Goal: Information Seeking & Learning: Learn about a topic

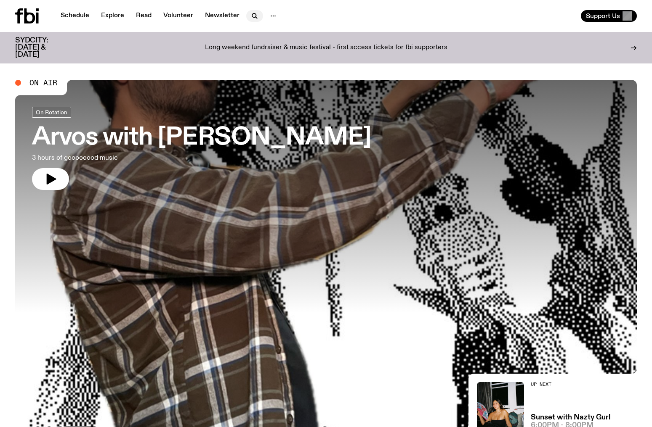
click at [255, 18] on icon "button" at bounding box center [256, 18] width 2 height 2
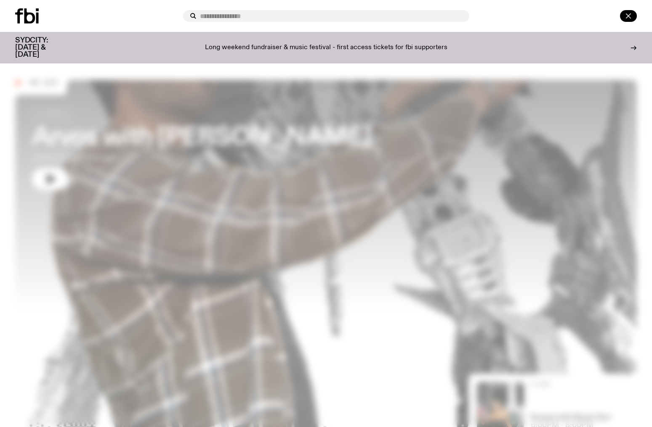
click at [620, 17] on button "button" at bounding box center [628, 16] width 17 height 12
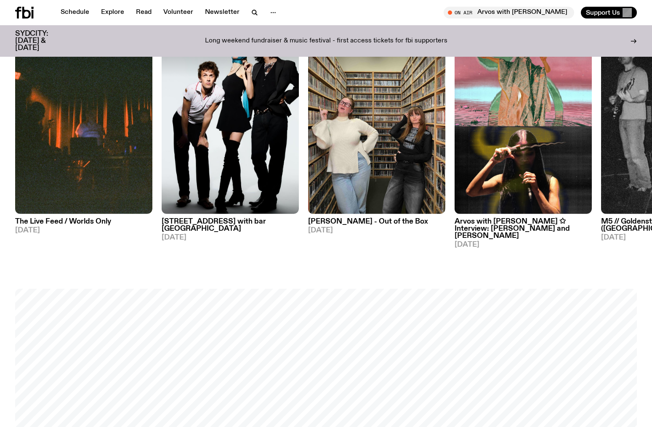
scroll to position [501, 0]
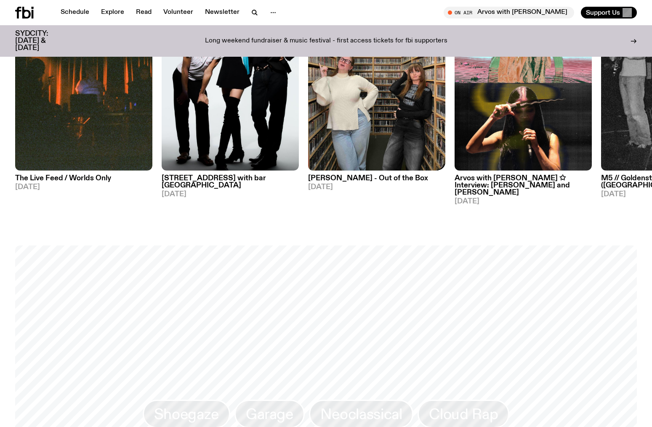
click at [359, 132] on img at bounding box center [376, 79] width 137 height 183
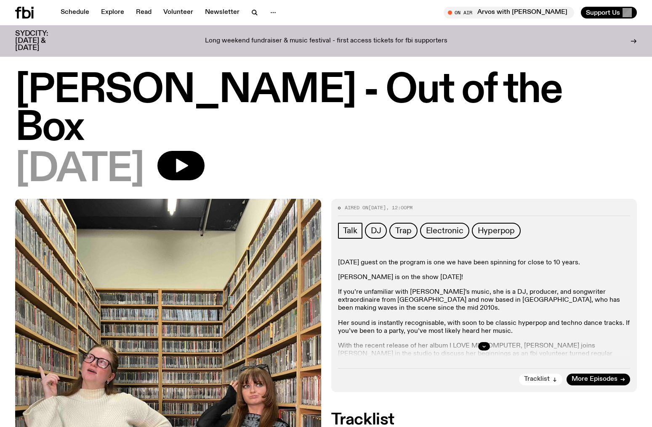
click at [537, 377] on span "Tracklist" at bounding box center [537, 380] width 26 height 6
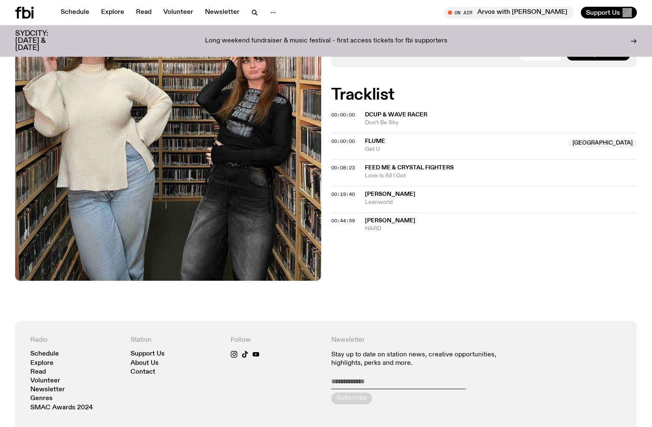
scroll to position [179, 0]
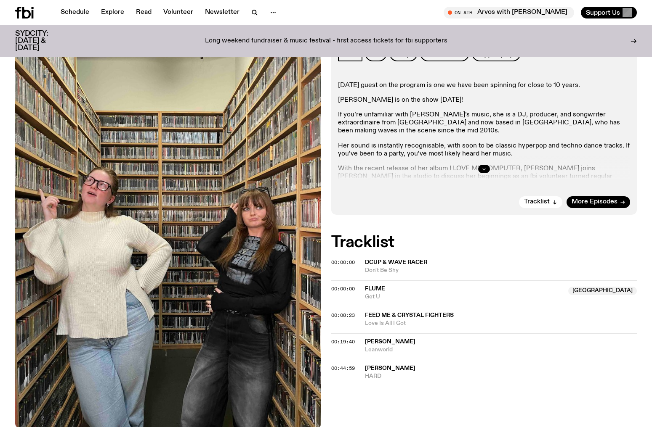
click at [483, 169] on icon "button" at bounding box center [483, 169] width 3 height 1
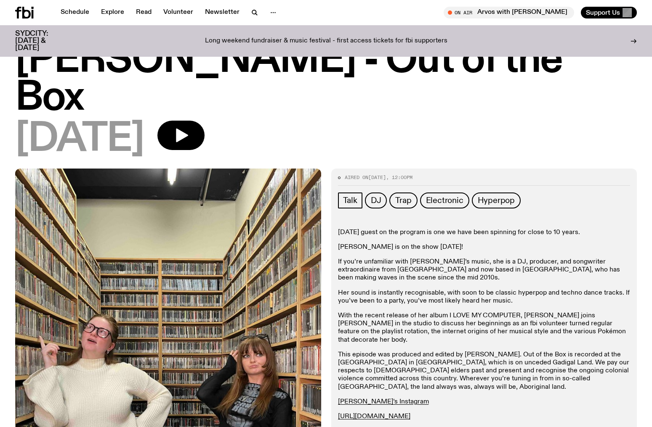
scroll to position [0, 0]
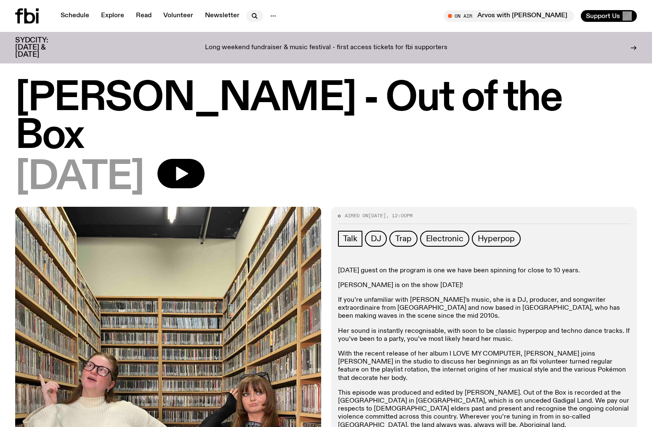
click at [249, 19] on icon "button" at bounding box center [254, 16] width 10 height 10
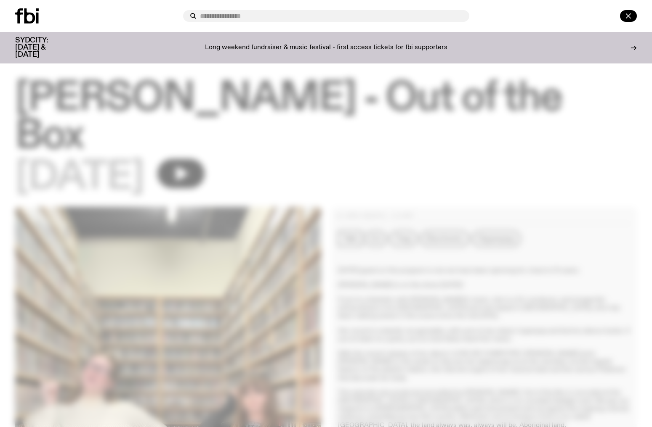
click at [622, 12] on button "button" at bounding box center [628, 16] width 17 height 12
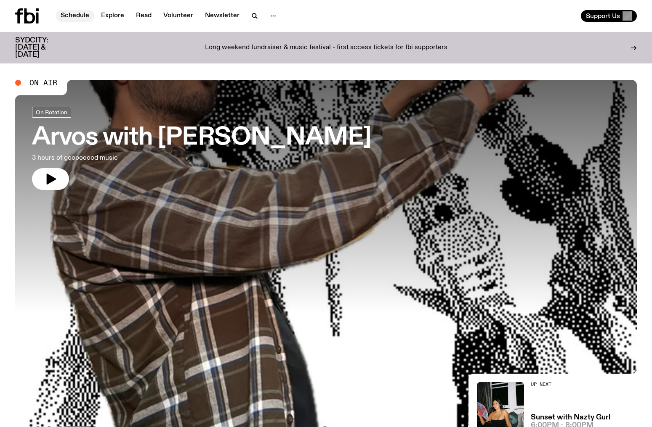
click at [82, 18] on link "Schedule" at bounding box center [75, 16] width 39 height 12
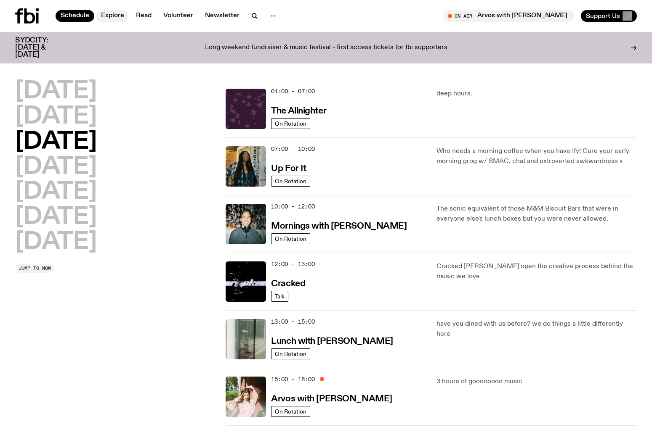
click at [115, 18] on link "Explore" at bounding box center [112, 16] width 33 height 12
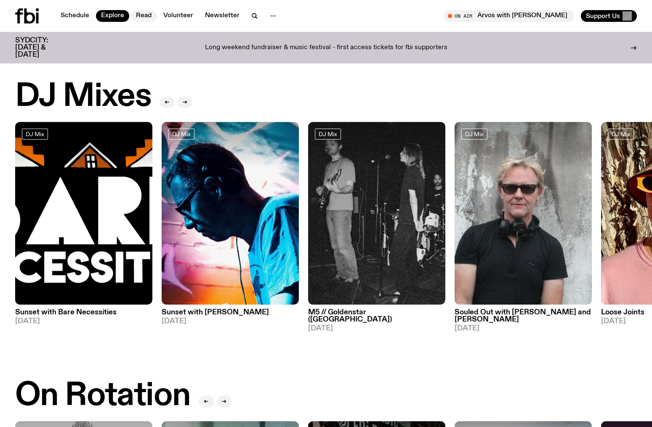
click at [151, 18] on link "Read" at bounding box center [144, 16] width 26 height 12
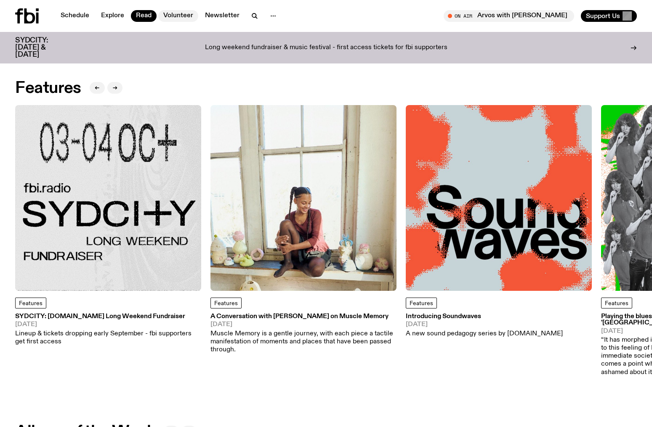
click at [176, 18] on link "Volunteer" at bounding box center [178, 16] width 40 height 12
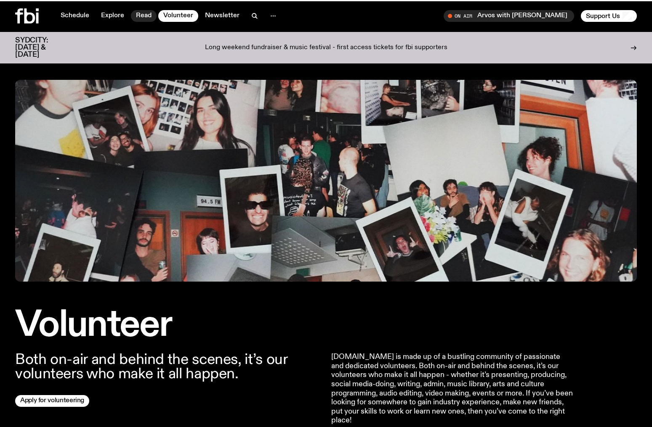
click at [132, 19] on link "Read" at bounding box center [144, 16] width 26 height 12
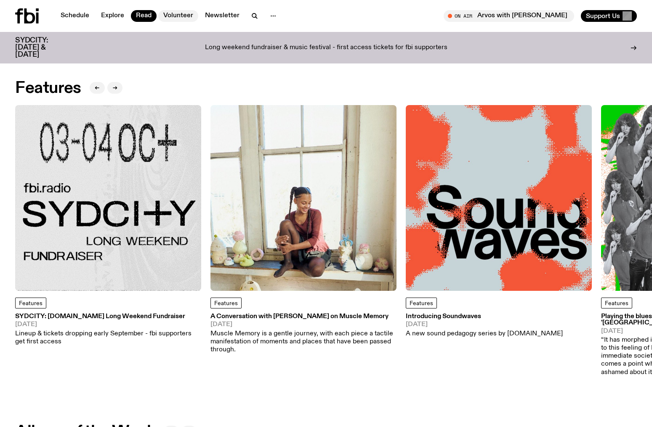
click at [179, 19] on link "Volunteer" at bounding box center [178, 16] width 40 height 12
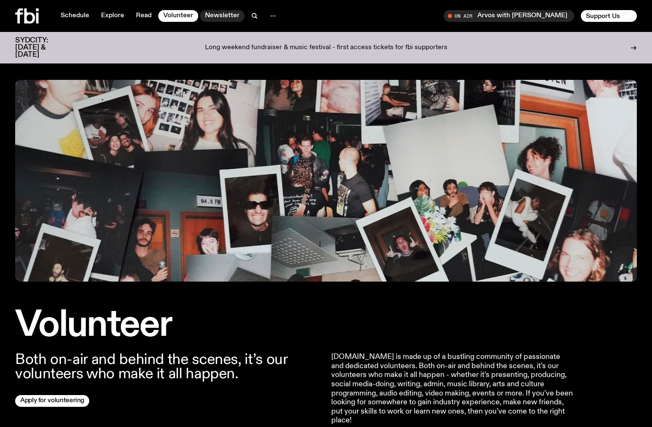
click at [220, 21] on link "Newsletter" at bounding box center [222, 16] width 45 height 12
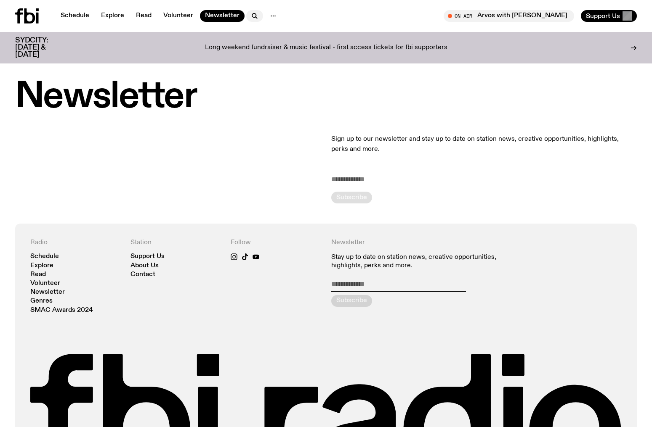
click at [249, 20] on icon "button" at bounding box center [254, 16] width 10 height 10
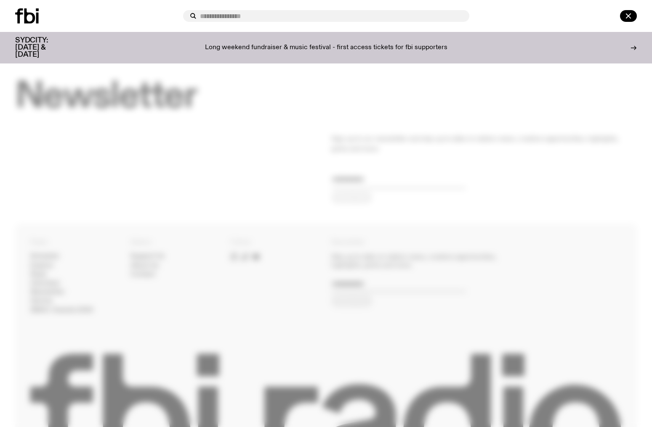
click at [179, 23] on div at bounding box center [97, 15] width 165 height 15
click at [635, 16] on button "button" at bounding box center [628, 16] width 17 height 12
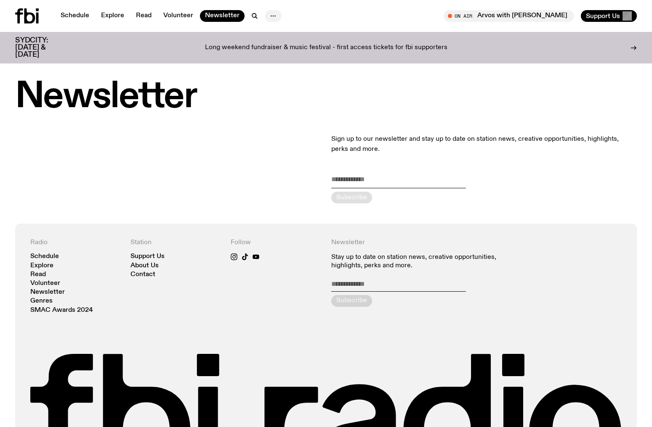
click at [273, 14] on icon "button" at bounding box center [273, 16] width 10 height 10
click at [280, 32] on link "About Us" at bounding box center [273, 34] width 42 height 12
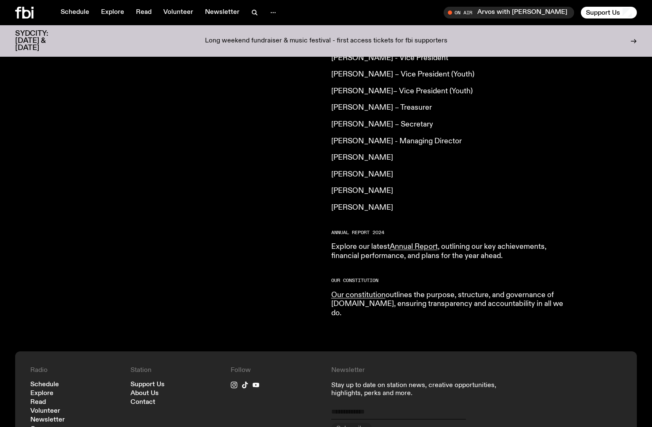
scroll to position [881, 0]
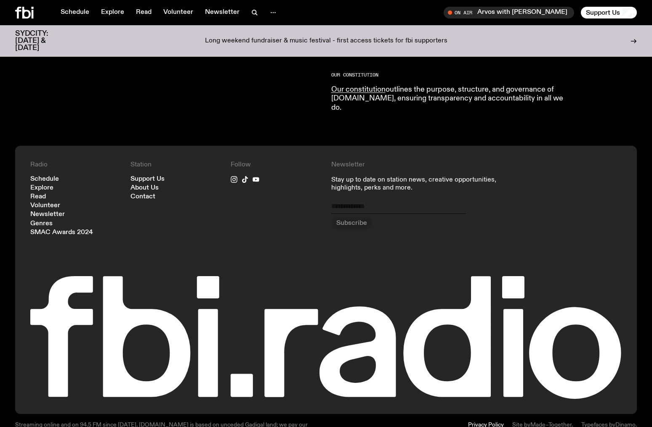
click at [366, 202] on input "email" at bounding box center [398, 208] width 135 height 12
type input "*"
drag, startPoint x: 350, startPoint y: 183, endPoint x: 306, endPoint y: 182, distance: 44.2
click at [306, 180] on div "Radio Schedule Explore Read Volunteer Newsletter Genres SMAC Awards 2024 Statio…" at bounding box center [325, 280] width 591 height 238
click at [294, 185] on div "Follow" at bounding box center [276, 198] width 90 height 75
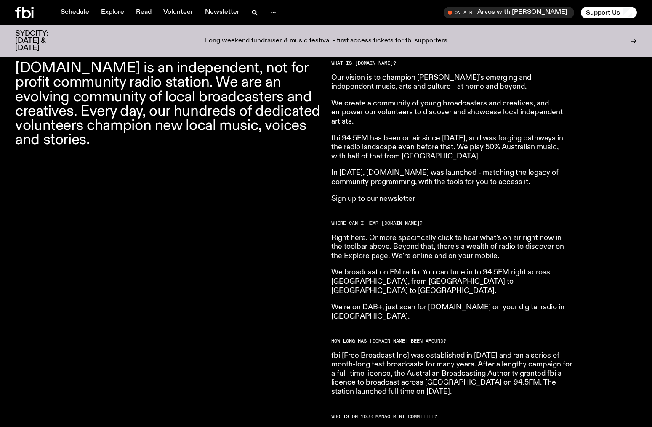
scroll to position [0, 0]
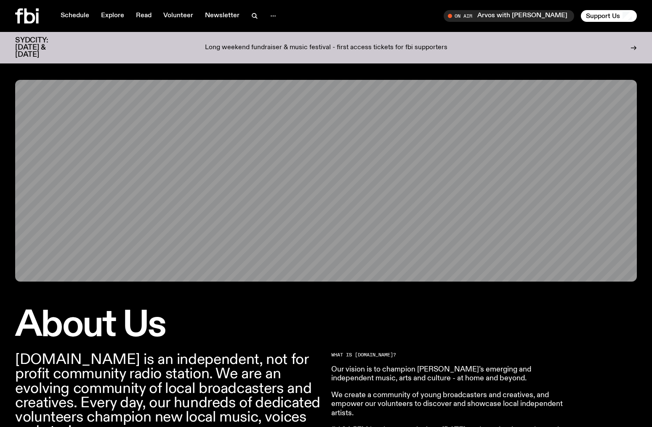
click at [35, 13] on icon at bounding box center [27, 15] width 24 height 15
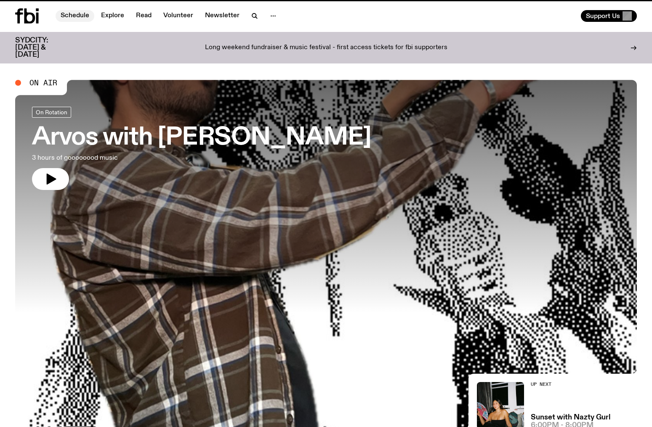
click at [84, 16] on link "Schedule" at bounding box center [75, 16] width 39 height 12
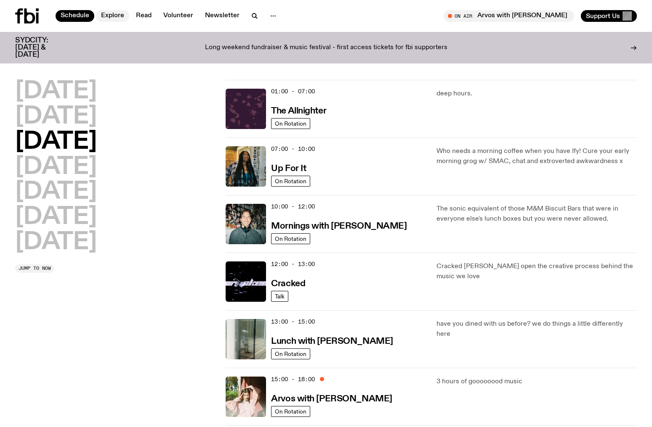
click at [118, 15] on link "Explore" at bounding box center [112, 16] width 33 height 12
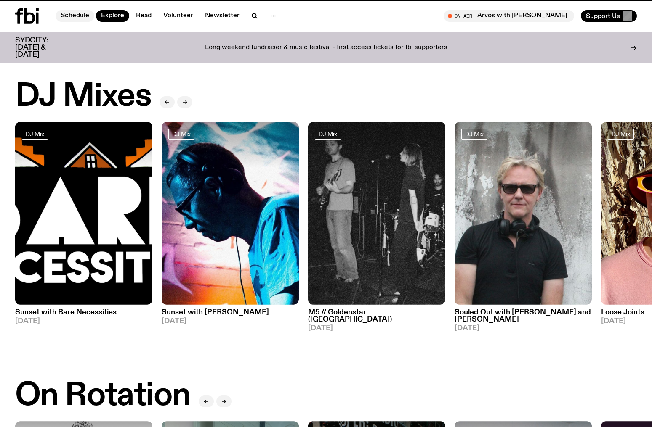
click at [88, 16] on link "Schedule" at bounding box center [75, 16] width 39 height 12
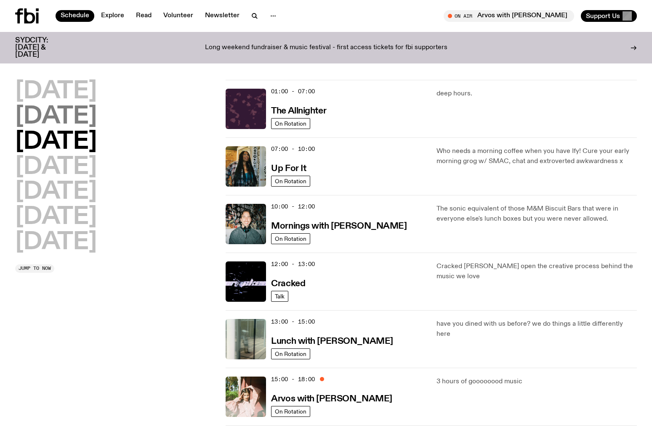
click at [66, 114] on h2 "[DATE]" at bounding box center [56, 117] width 82 height 24
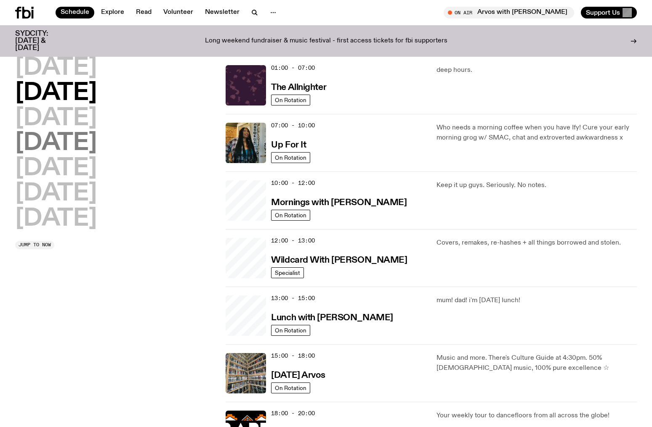
scroll to position [24, 0]
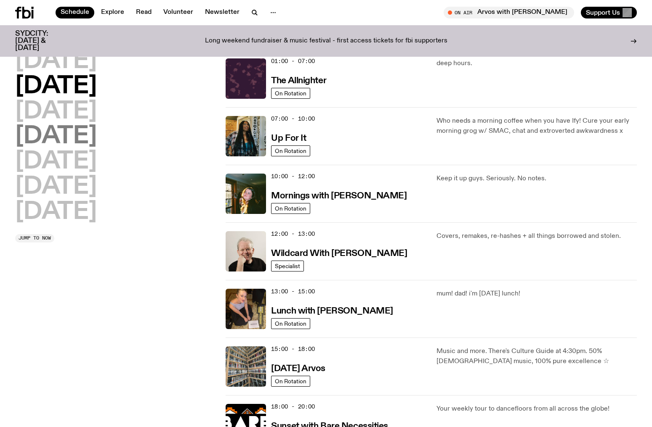
click at [71, 139] on h2 "[DATE]" at bounding box center [56, 137] width 82 height 24
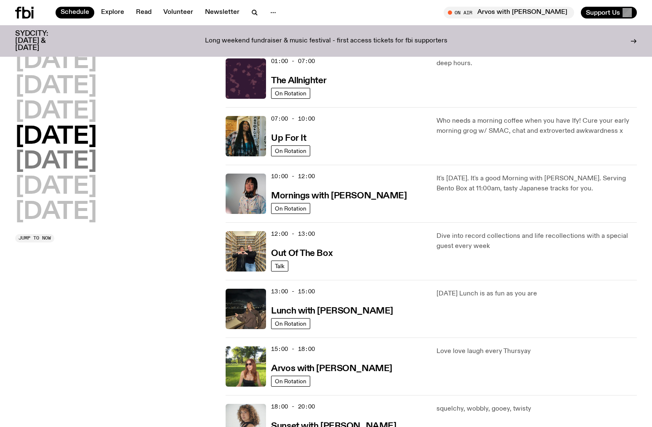
click at [69, 158] on h2 "[DATE]" at bounding box center [56, 162] width 82 height 24
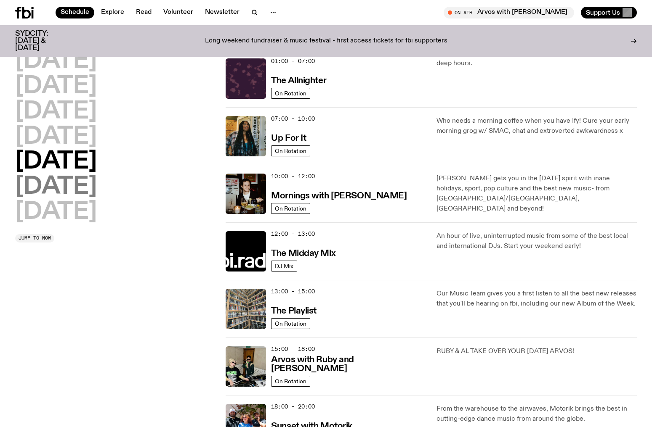
click at [67, 185] on h2 "[DATE]" at bounding box center [56, 187] width 82 height 24
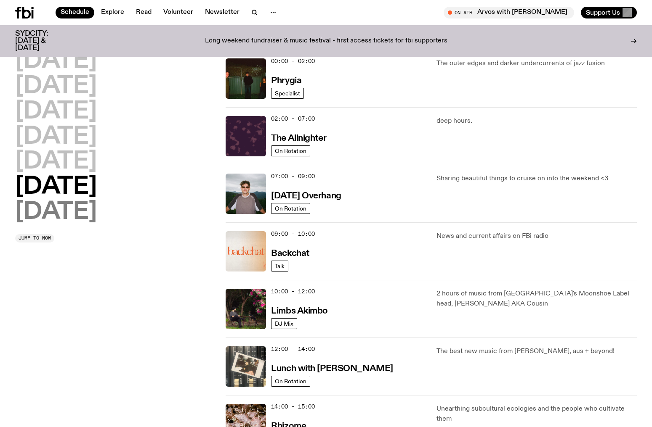
click at [72, 205] on h2 "[DATE]" at bounding box center [56, 213] width 82 height 24
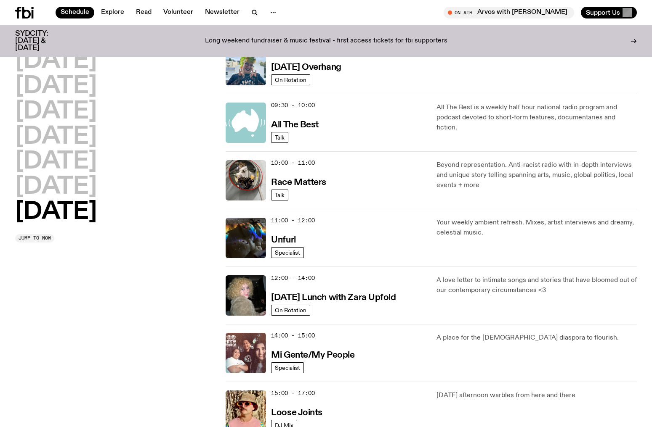
scroll to position [0, 0]
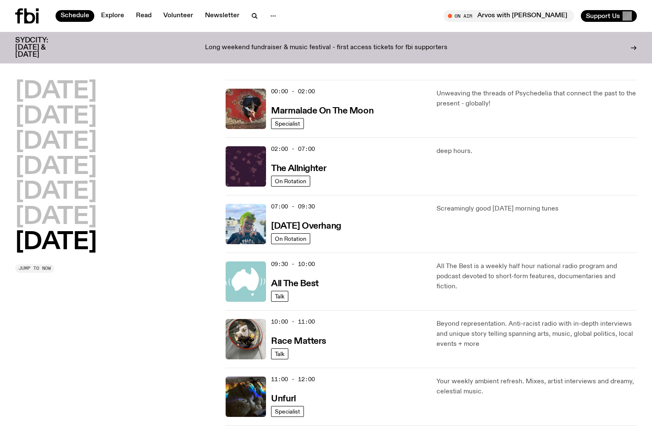
click at [41, 268] on span "Jump to now" at bounding box center [35, 268] width 32 height 5
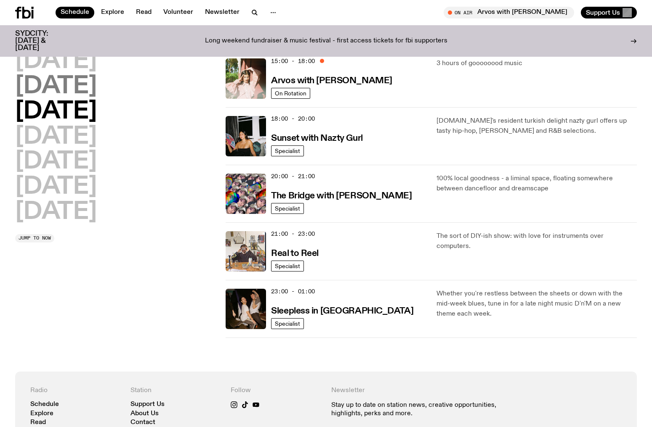
click at [85, 84] on h2 "[DATE]" at bounding box center [56, 87] width 82 height 24
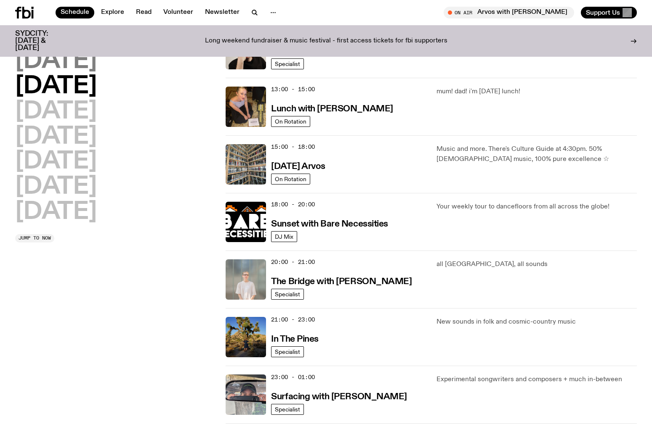
click at [91, 59] on h2 "[DATE]" at bounding box center [56, 62] width 82 height 24
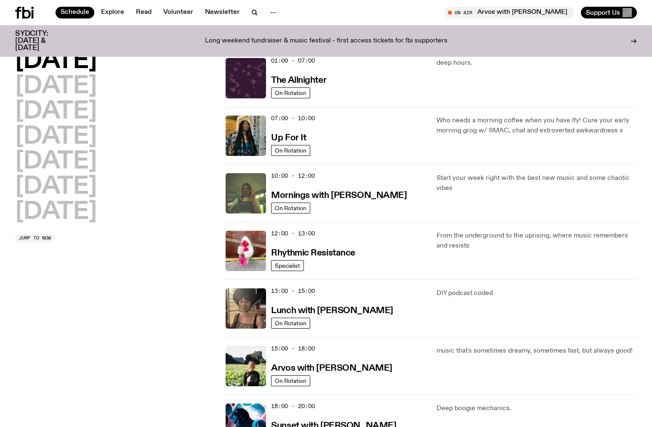
scroll to position [24, 0]
click at [24, 18] on icon at bounding box center [26, 13] width 8 height 12
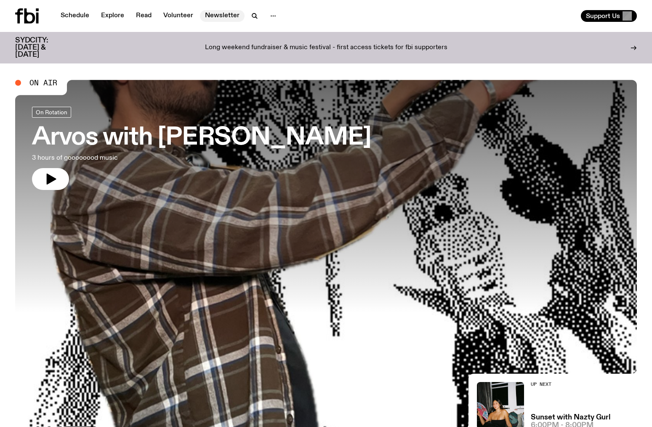
click at [223, 13] on link "Newsletter" at bounding box center [222, 16] width 45 height 12
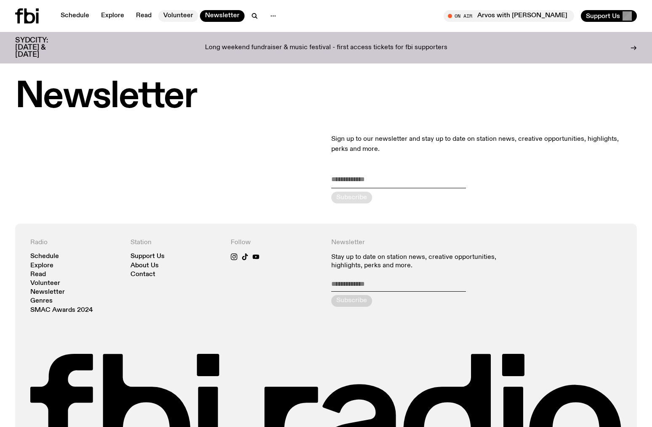
click at [172, 18] on link "Volunteer" at bounding box center [178, 16] width 40 height 12
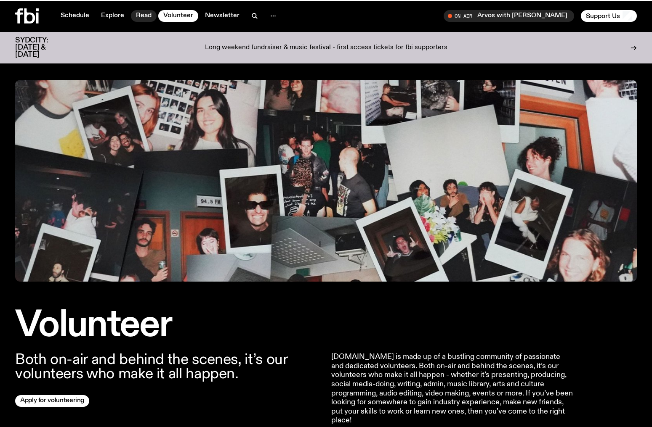
click at [135, 18] on link "Read" at bounding box center [144, 16] width 26 height 12
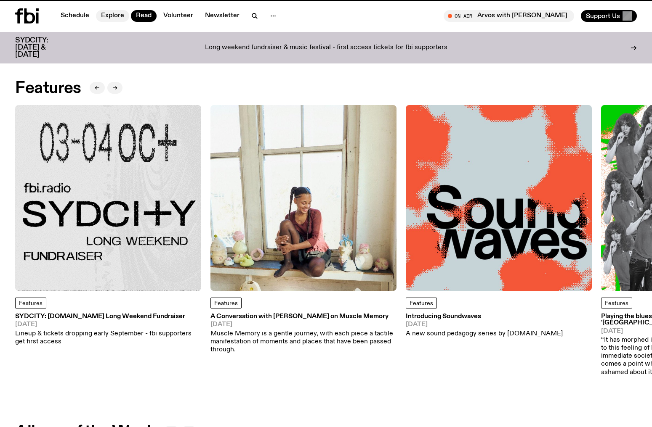
click at [112, 19] on link "Explore" at bounding box center [112, 16] width 33 height 12
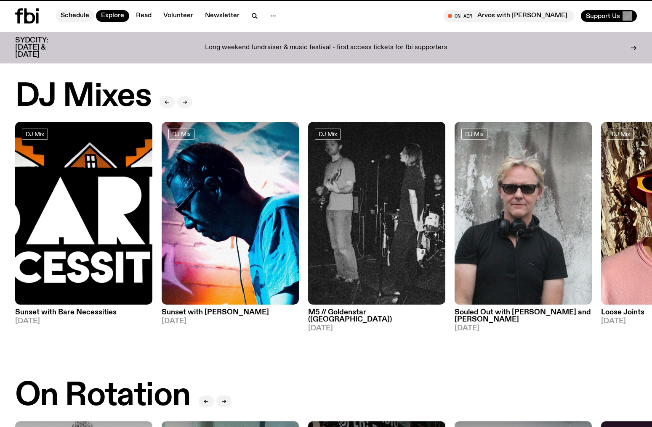
click at [67, 18] on link "Schedule" at bounding box center [75, 16] width 39 height 12
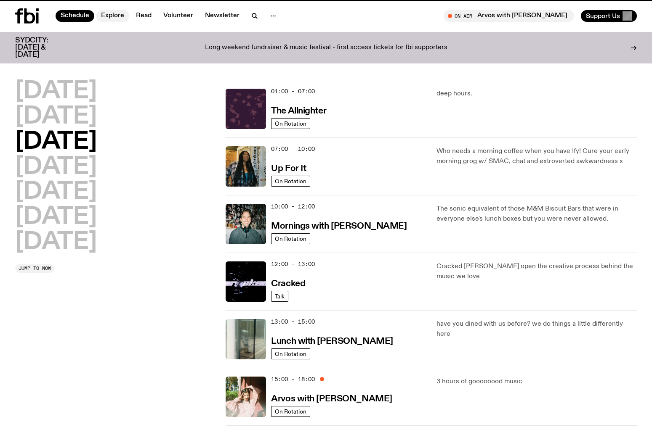
click at [105, 17] on link "Explore" at bounding box center [112, 16] width 33 height 12
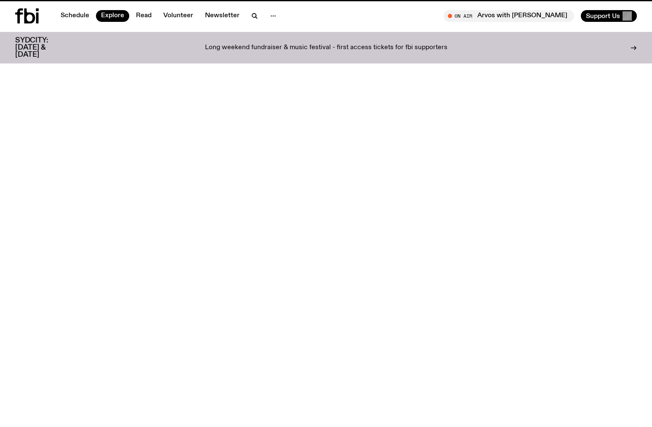
click at [157, 17] on nav "Schedule Explore Read Volunteer Newsletter" at bounding box center [169, 16] width 226 height 12
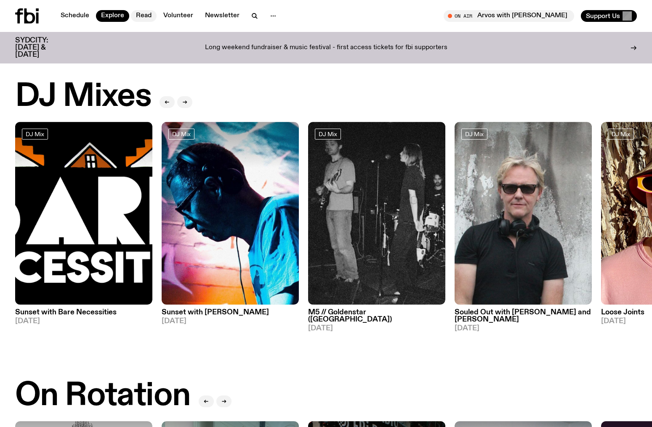
click at [145, 17] on link "Read" at bounding box center [144, 16] width 26 height 12
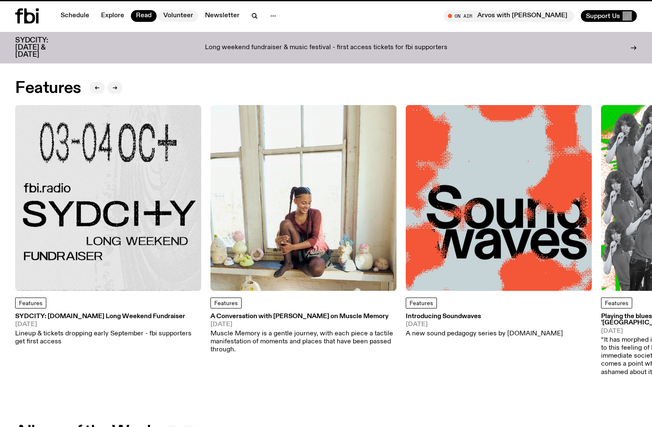
click at [177, 16] on link "Volunteer" at bounding box center [178, 16] width 40 height 12
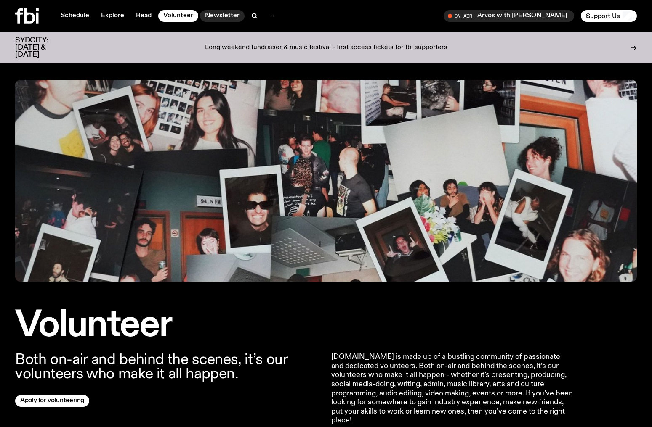
click at [224, 20] on link "Newsletter" at bounding box center [222, 16] width 45 height 12
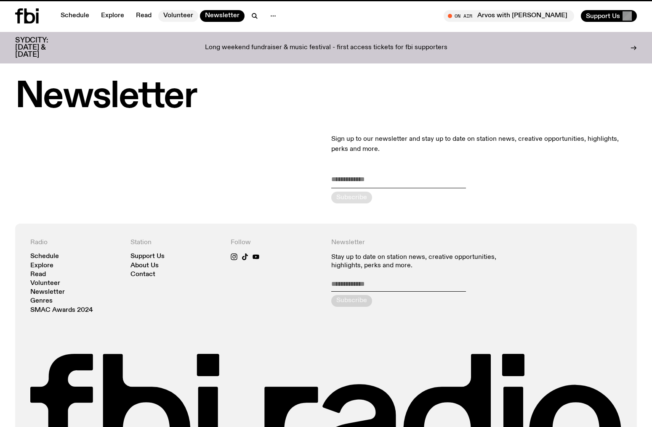
click at [174, 18] on link "Volunteer" at bounding box center [178, 16] width 40 height 12
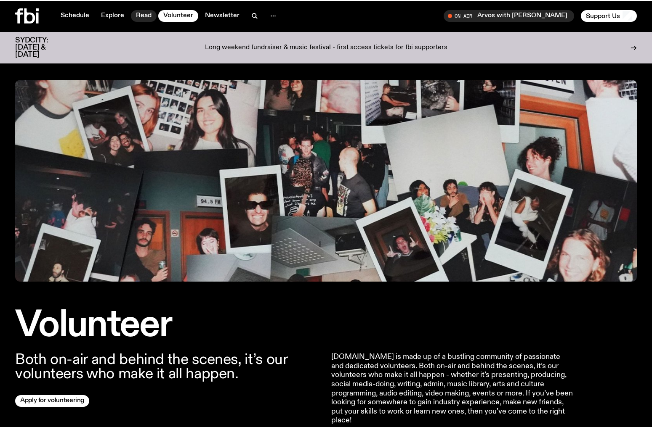
click at [134, 19] on link "Read" at bounding box center [144, 16] width 26 height 12
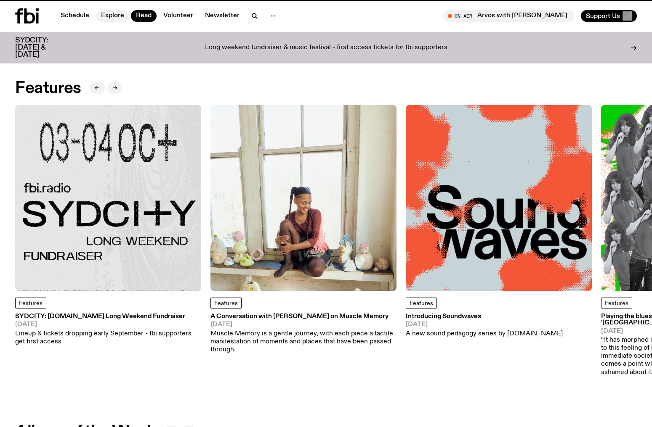
click at [105, 19] on link "Explore" at bounding box center [112, 16] width 33 height 12
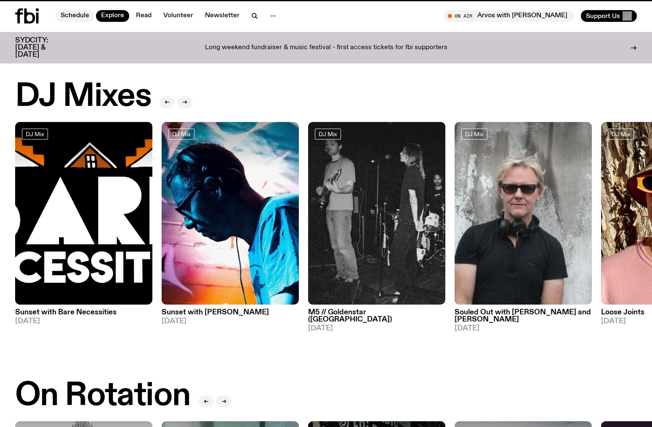
click at [80, 18] on link "Schedule" at bounding box center [75, 16] width 39 height 12
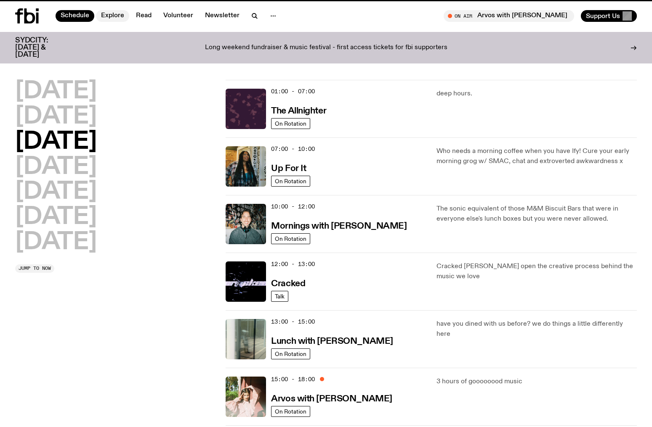
click at [123, 16] on link "Explore" at bounding box center [112, 16] width 33 height 12
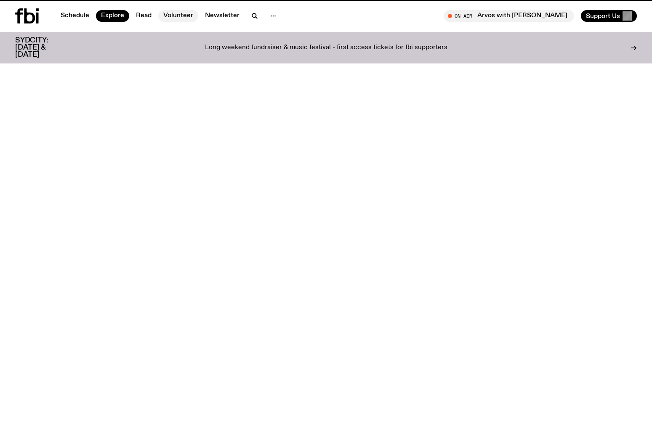
click at [158, 16] on link "Volunteer" at bounding box center [178, 16] width 40 height 12
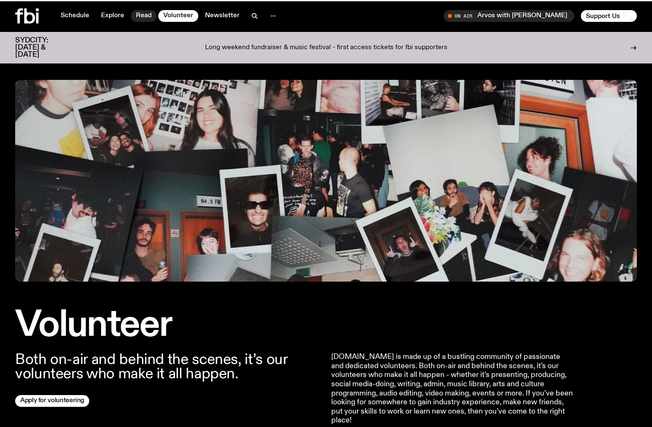
click at [146, 16] on link "Read" at bounding box center [144, 16] width 26 height 12
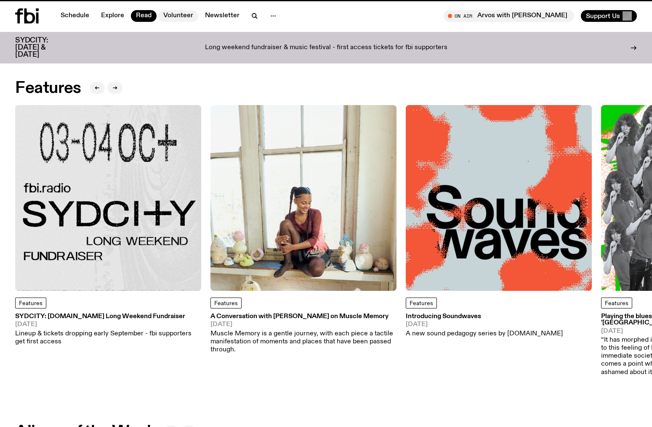
click at [160, 16] on link "Volunteer" at bounding box center [178, 16] width 40 height 12
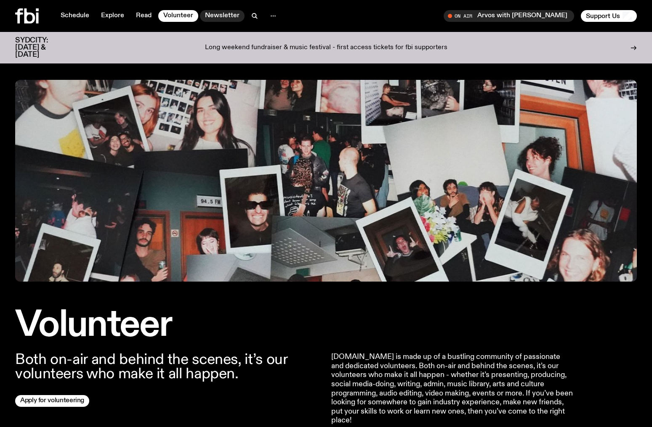
click at [213, 16] on link "Newsletter" at bounding box center [222, 16] width 45 height 12
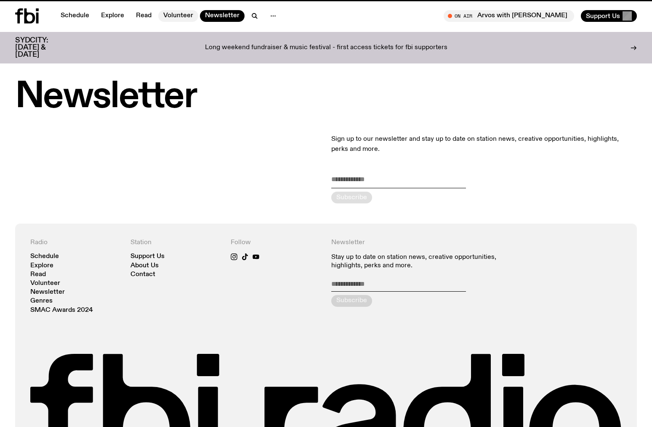
click at [178, 17] on link "Volunteer" at bounding box center [178, 16] width 40 height 12
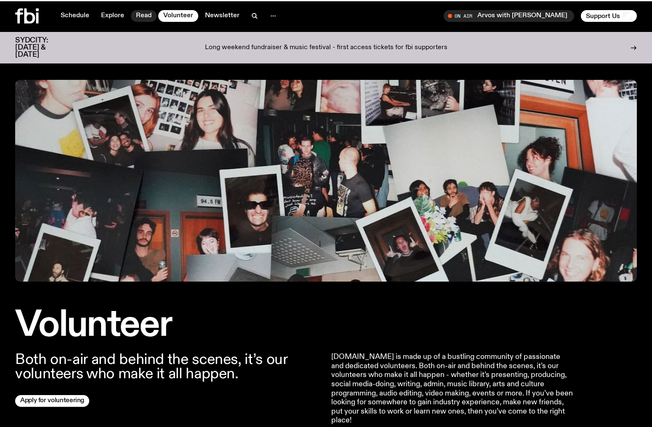
click at [133, 18] on link "Read" at bounding box center [144, 16] width 26 height 12
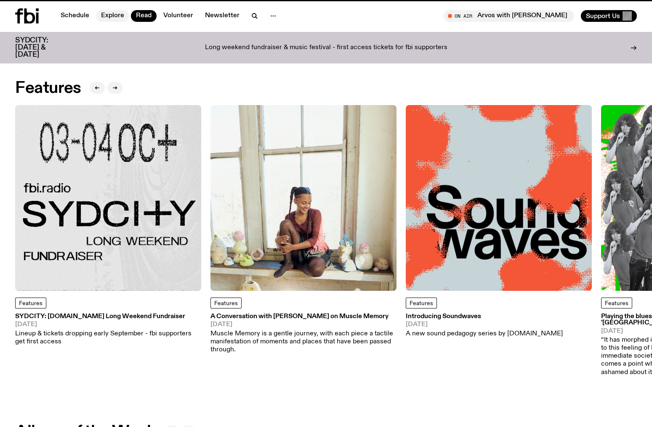
click at [110, 18] on link "Explore" at bounding box center [112, 16] width 33 height 12
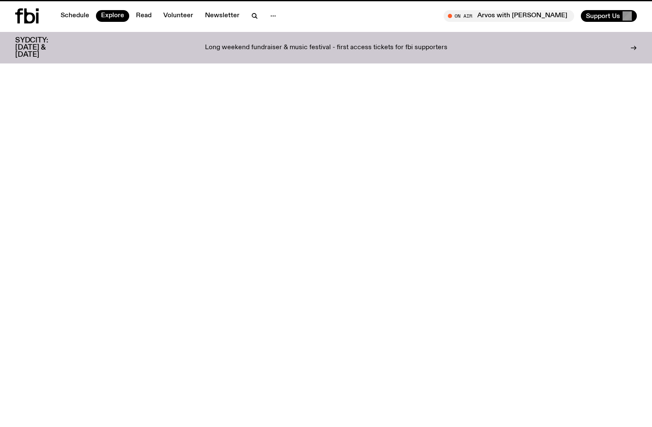
click at [96, 17] on nav "Schedule Explore Read Volunteer Newsletter" at bounding box center [169, 16] width 226 height 12
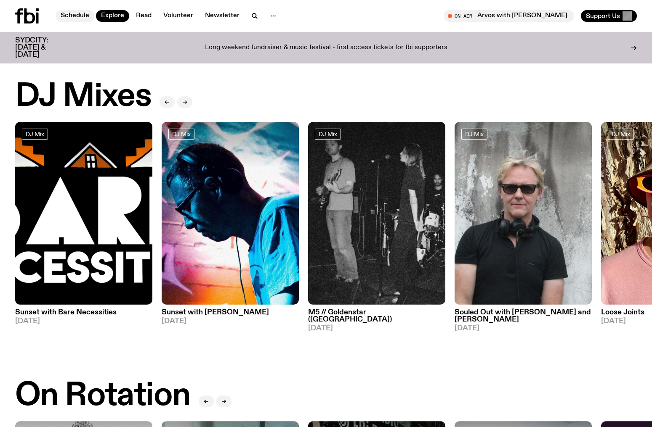
click at [89, 17] on link "Schedule" at bounding box center [75, 16] width 39 height 12
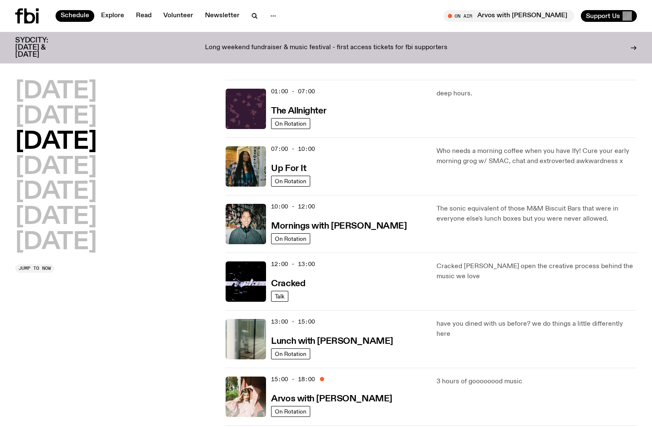
click at [47, 14] on div at bounding box center [35, 15] width 40 height 15
click at [34, 14] on icon at bounding box center [27, 15] width 24 height 15
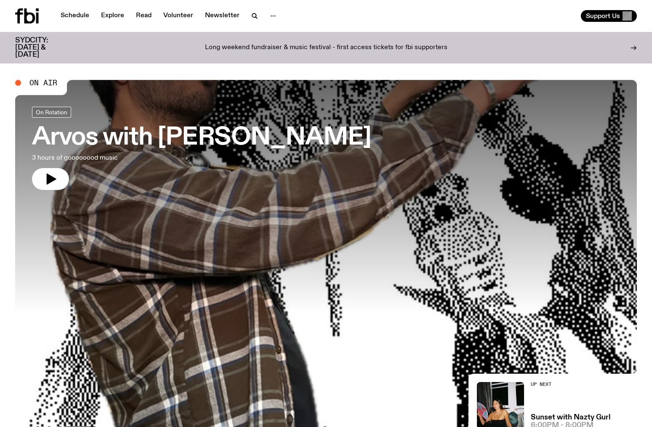
click at [53, 41] on h3 "SYDCITY: [DATE] & [DATE]" at bounding box center [42, 47] width 54 height 21
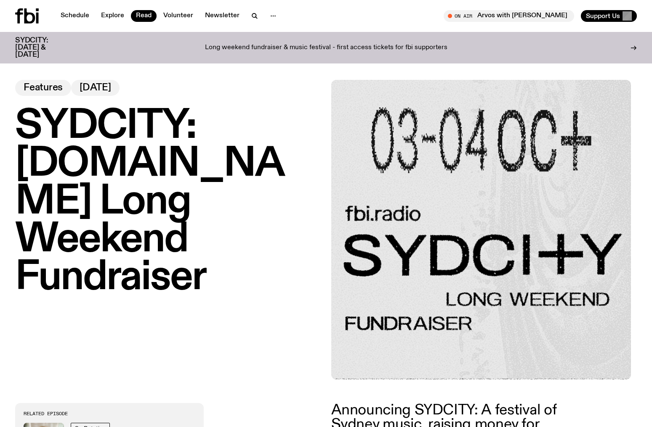
click at [273, 45] on p "Long weekend fundraiser & music festival - first access tickets for fbi support…" at bounding box center [326, 48] width 242 height 8
